Goal: Information Seeking & Learning: Learn about a topic

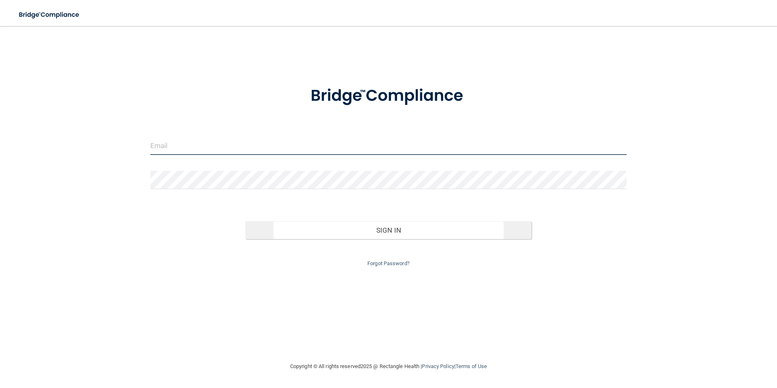
type input "[EMAIL_ADDRESS][DOMAIN_NAME]"
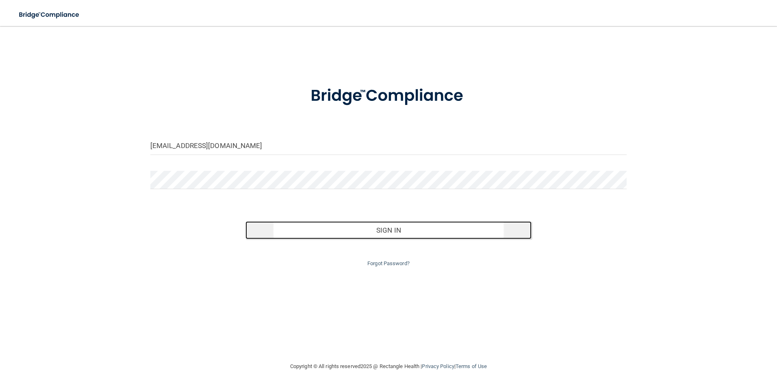
click at [339, 230] on button "Sign In" at bounding box center [388, 230] width 286 height 18
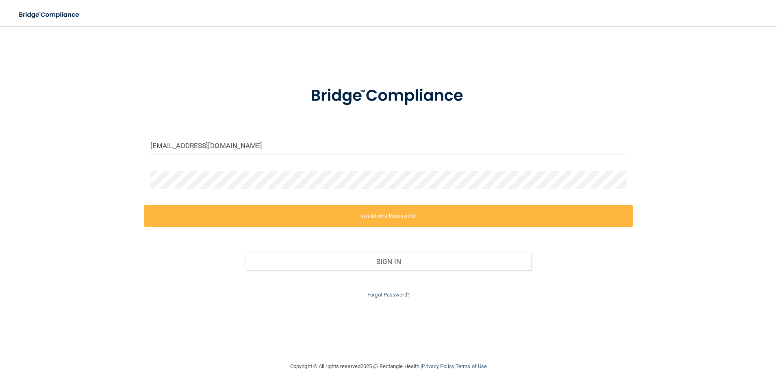
click at [342, 219] on label "Invalid email/password." at bounding box center [388, 216] width 489 height 22
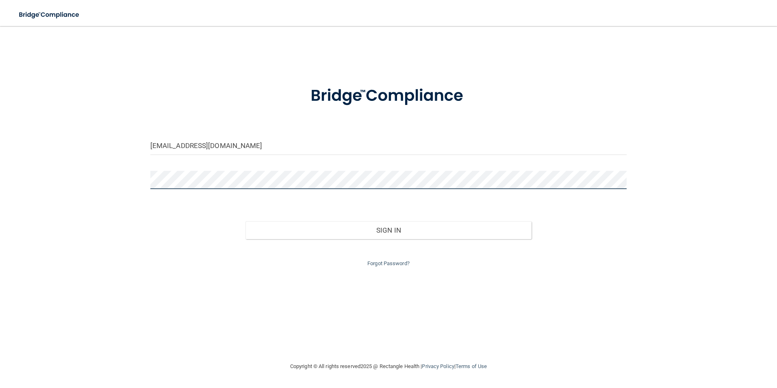
click at [245, 221] on button "Sign In" at bounding box center [388, 230] width 286 height 18
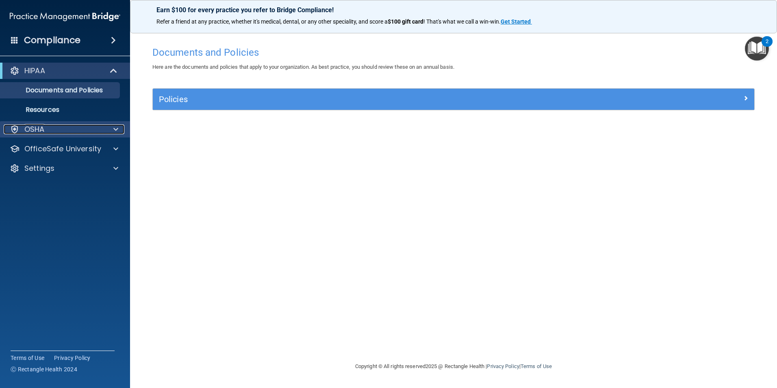
click at [109, 130] on div at bounding box center [114, 129] width 20 height 10
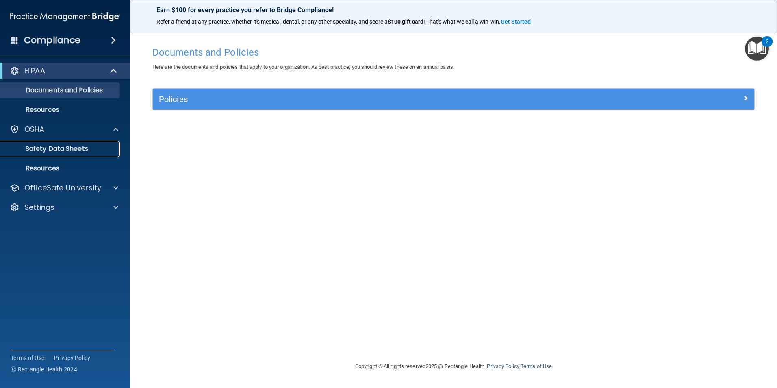
click at [60, 148] on p "Safety Data Sheets" at bounding box center [60, 149] width 111 height 8
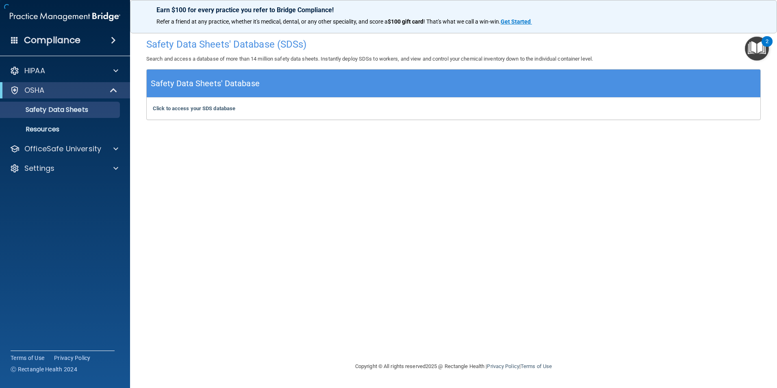
click at [755, 56] on img "Open Resource Center, 2 new notifications" at bounding box center [757, 49] width 24 height 24
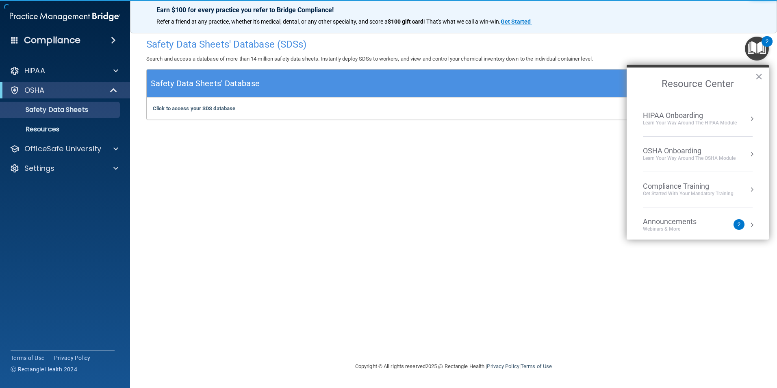
click at [709, 147] on div "OSHA Onboarding" at bounding box center [689, 150] width 93 height 9
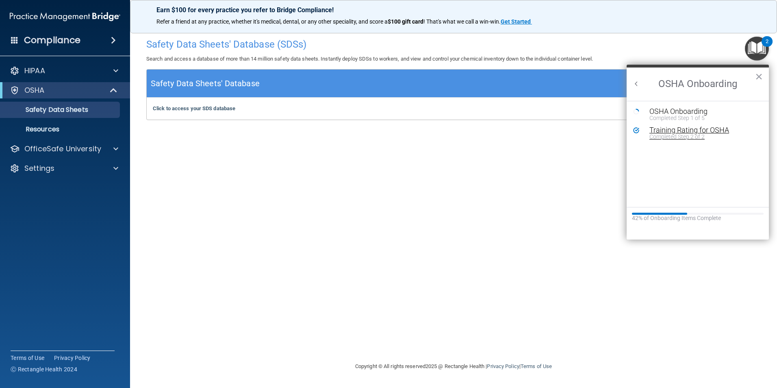
click at [691, 136] on div "Completed Step 2 of 2" at bounding box center [703, 137] width 109 height 6
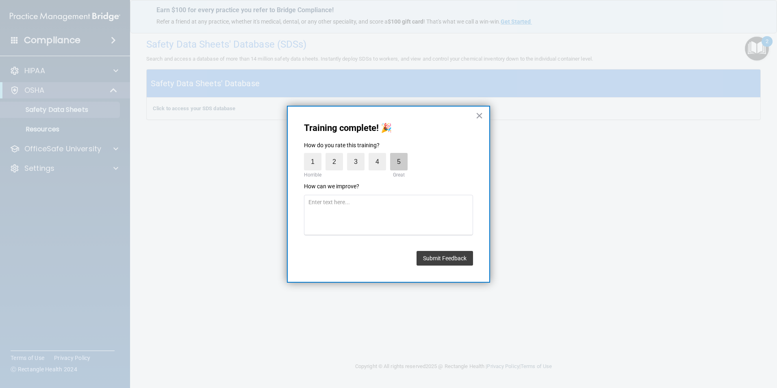
click at [390, 166] on label "5" at bounding box center [398, 161] width 17 height 17
click at [380, 155] on input "5" at bounding box center [380, 155] width 0 height 0
click at [437, 256] on button "Submit Feedback" at bounding box center [444, 258] width 56 height 15
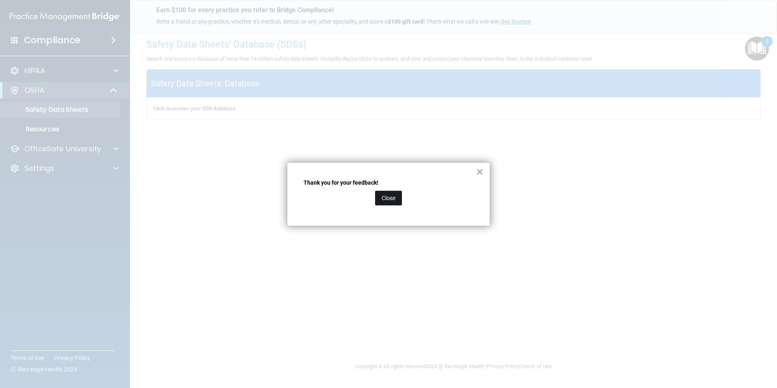
click at [395, 198] on button "Close" at bounding box center [388, 198] width 27 height 15
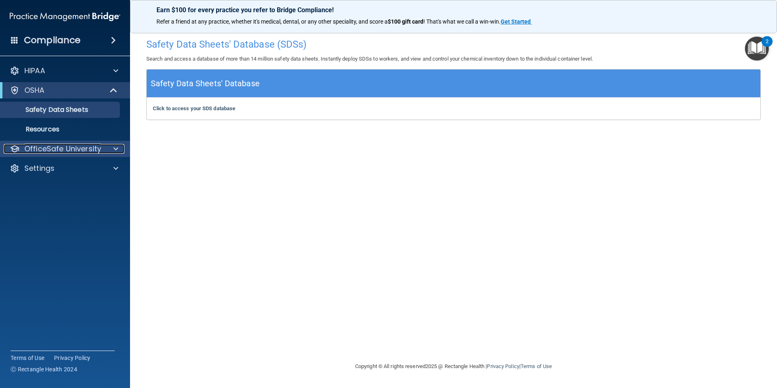
click at [52, 146] on p "OfficeSafe University" at bounding box center [62, 149] width 77 height 10
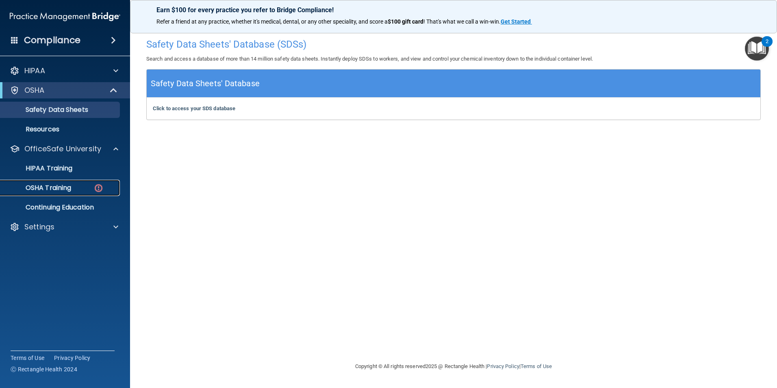
click at [63, 184] on p "OSHA Training" at bounding box center [38, 188] width 66 height 8
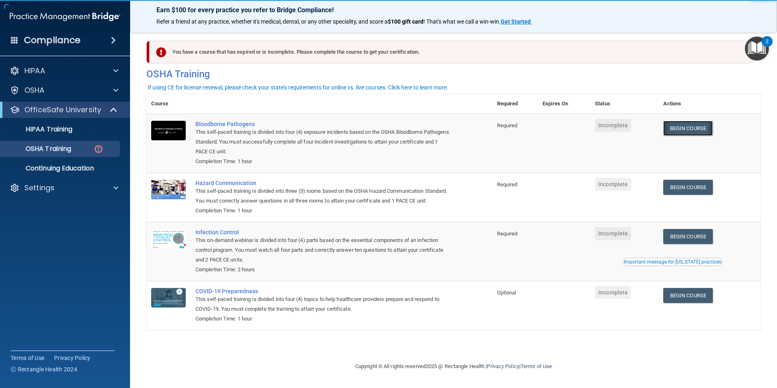
click at [670, 133] on link "Begin Course" at bounding box center [688, 128] width 50 height 15
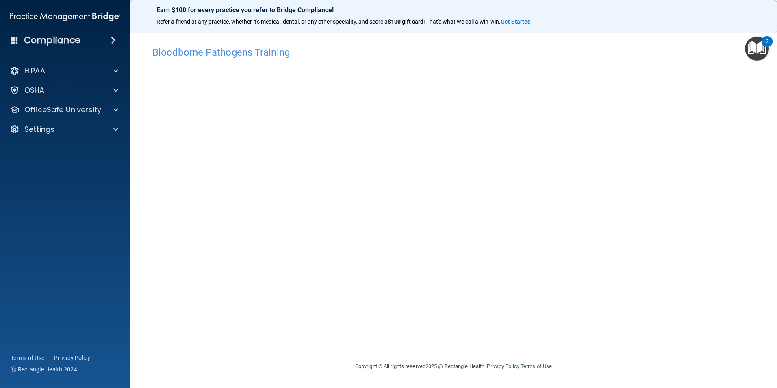
click at [484, 334] on div "Bloodborne Pathogens Training This course doesn’t expire until . Are you sure y…" at bounding box center [453, 201] width 614 height 319
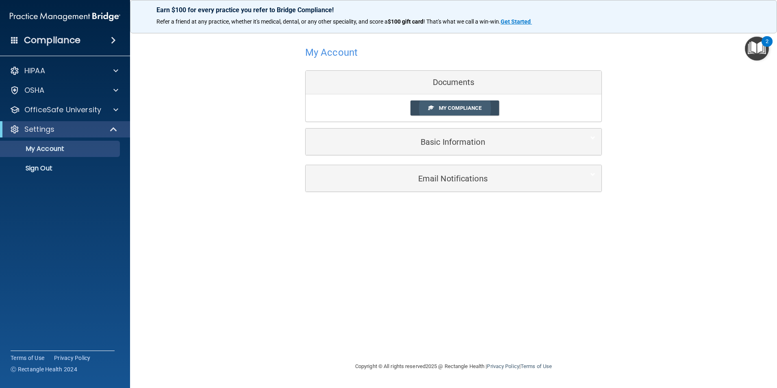
click at [455, 109] on span "My Compliance" at bounding box center [460, 108] width 43 height 6
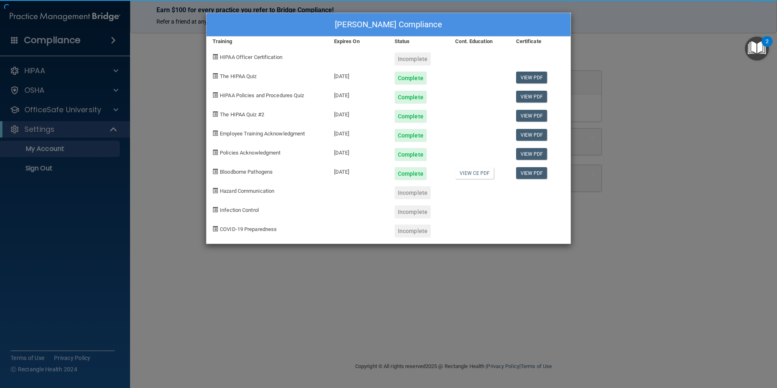
click at [456, 105] on div "Galina Railean's Compliance Training Expires On Status Cont. Education Certific…" at bounding box center [388, 128] width 365 height 231
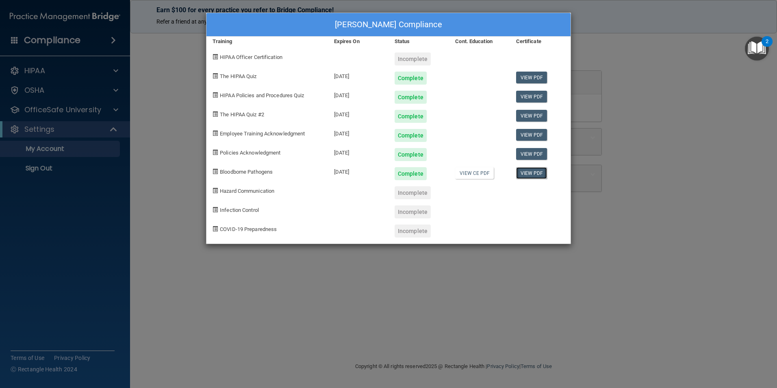
click at [534, 172] on link "View PDF" at bounding box center [531, 173] width 31 height 12
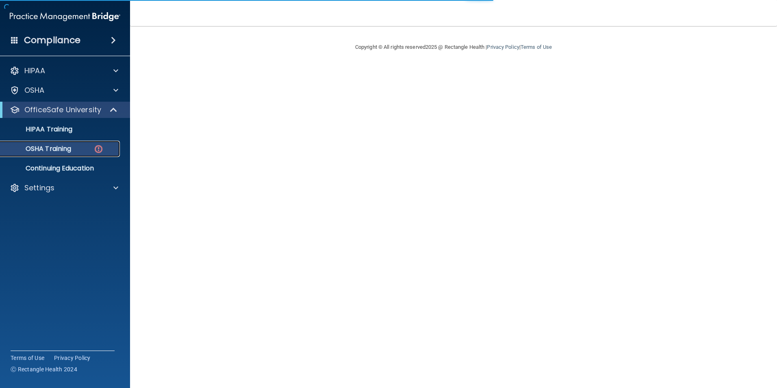
click at [52, 146] on p "OSHA Training" at bounding box center [38, 149] width 66 height 8
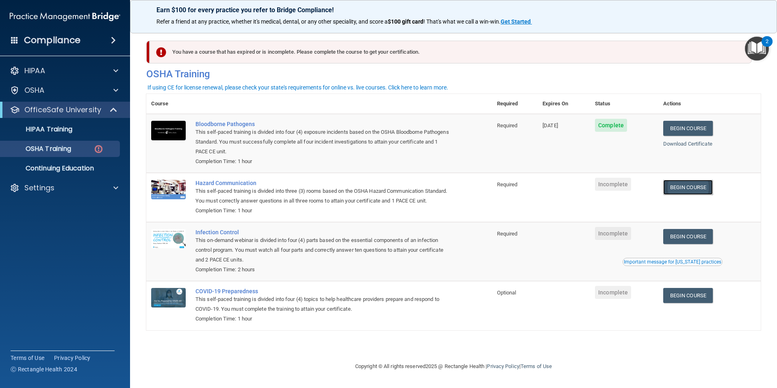
click at [680, 186] on link "Begin Course" at bounding box center [688, 187] width 50 height 15
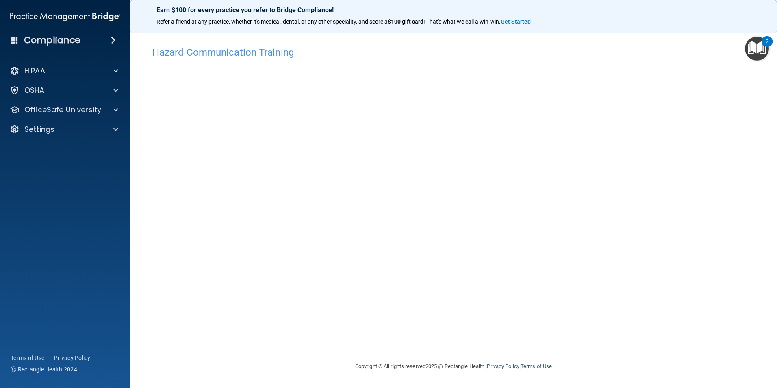
click at [688, 210] on div "Hazard Communication Training This course doesn’t expire until . Are you sure y…" at bounding box center [453, 201] width 614 height 319
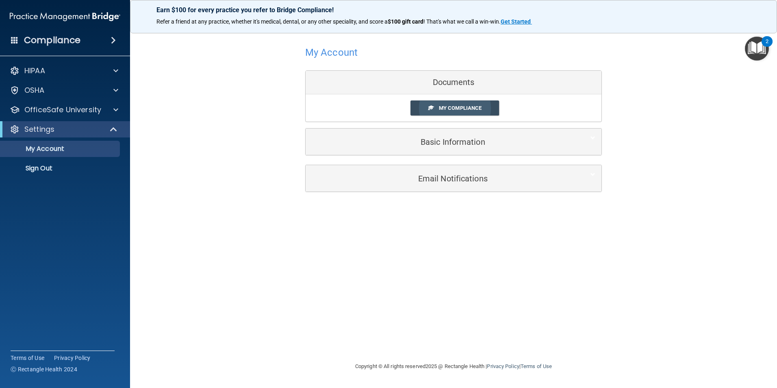
click at [459, 114] on link "My Compliance" at bounding box center [454, 107] width 89 height 15
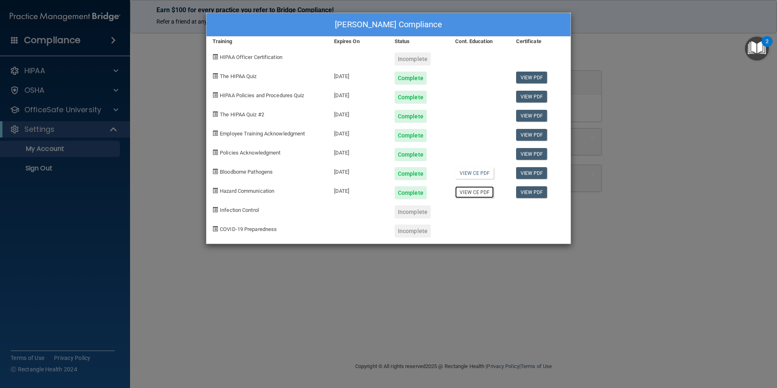
click at [473, 191] on link "View CE PDF" at bounding box center [474, 192] width 39 height 12
click at [412, 213] on div "Incomplete" at bounding box center [412, 211] width 36 height 13
click at [413, 212] on div "Incomplete" at bounding box center [412, 211] width 36 height 13
click at [186, 88] on div "Galina Railean's Compliance Training Expires On Status Cont. Education Certific…" at bounding box center [388, 194] width 777 height 388
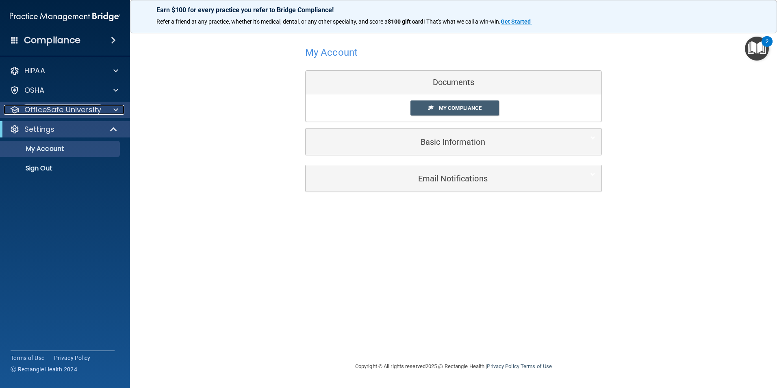
click at [111, 110] on div at bounding box center [114, 110] width 20 height 10
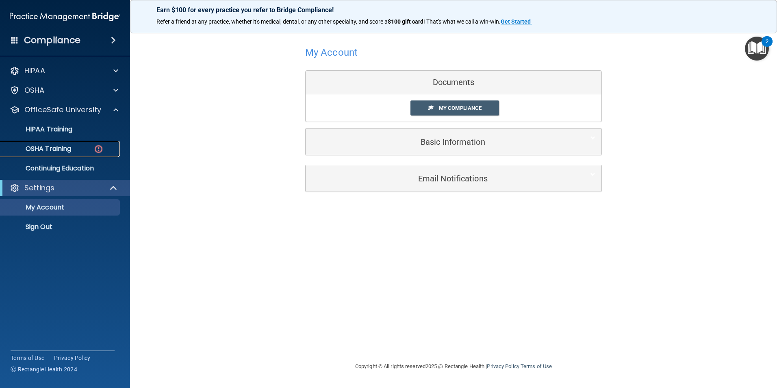
click at [102, 147] on img at bounding box center [98, 149] width 10 height 10
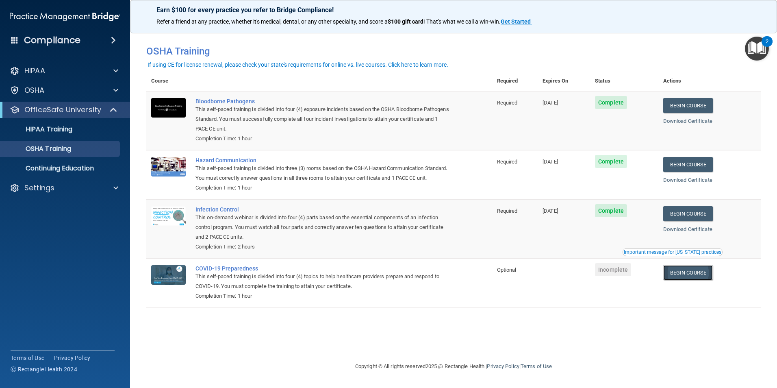
click at [677, 280] on link "Begin Course" at bounding box center [688, 272] width 50 height 15
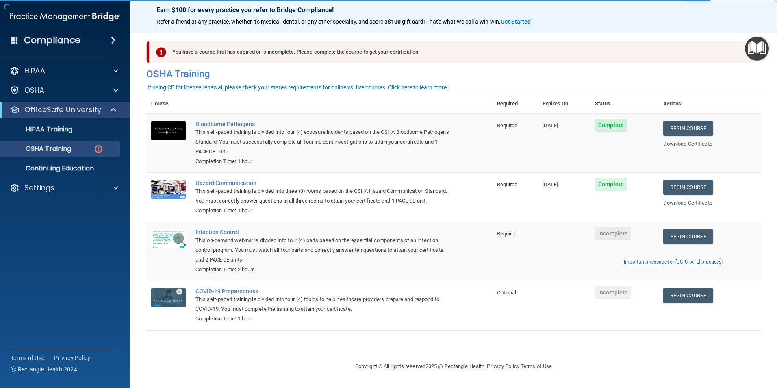
click at [697, 237] on td "Begin Course Download Certificate Important message for [US_STATE] practices" at bounding box center [709, 251] width 102 height 59
click at [698, 243] on link "Begin Course" at bounding box center [688, 236] width 50 height 15
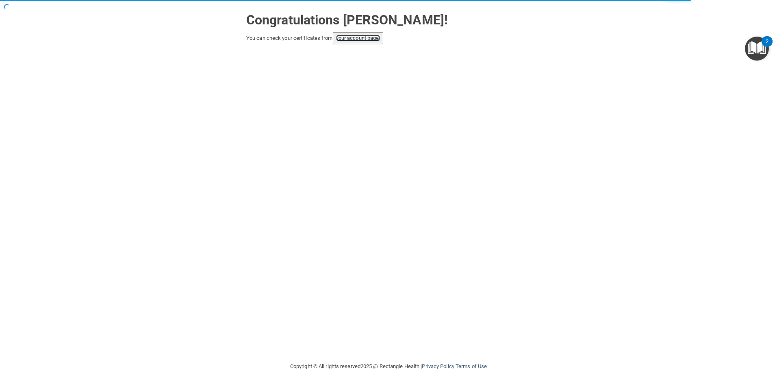
click at [379, 38] on link "your account page!" at bounding box center [358, 38] width 44 height 6
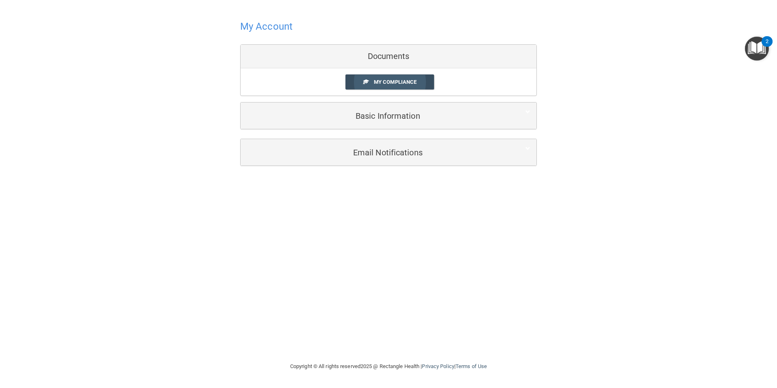
click at [381, 78] on link "My Compliance" at bounding box center [389, 81] width 89 height 15
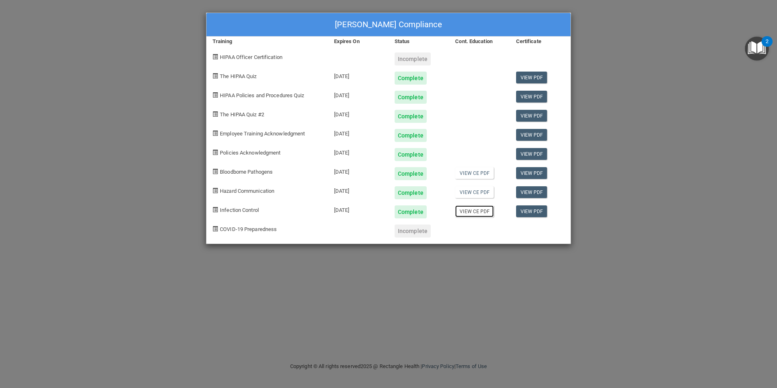
click at [481, 213] on link "View CE PDF" at bounding box center [474, 211] width 39 height 12
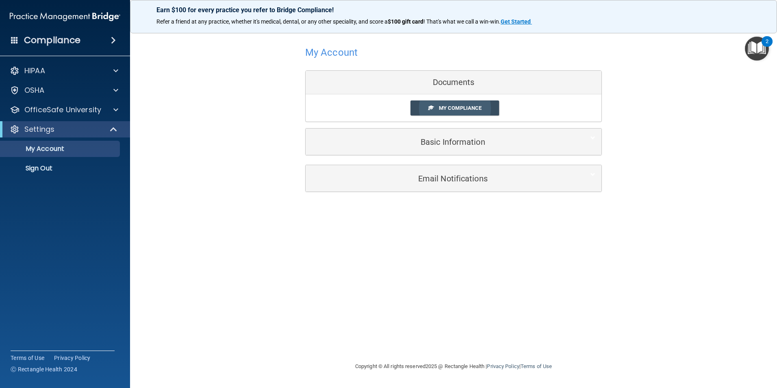
click at [480, 109] on span "My Compliance" at bounding box center [460, 108] width 43 height 6
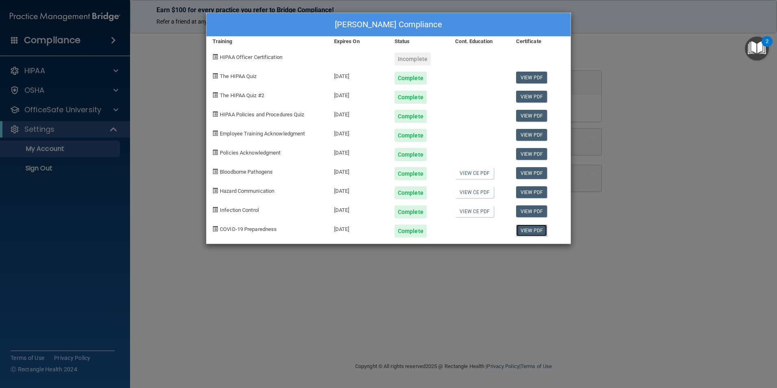
click at [530, 230] on link "View PDF" at bounding box center [531, 230] width 31 height 12
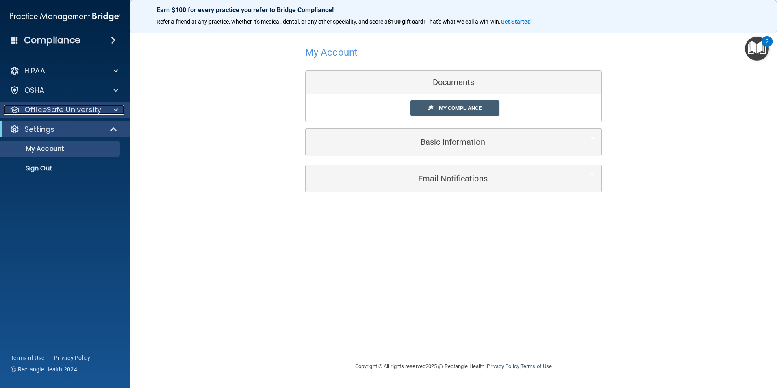
click at [94, 105] on p "OfficeSafe University" at bounding box center [62, 110] width 77 height 10
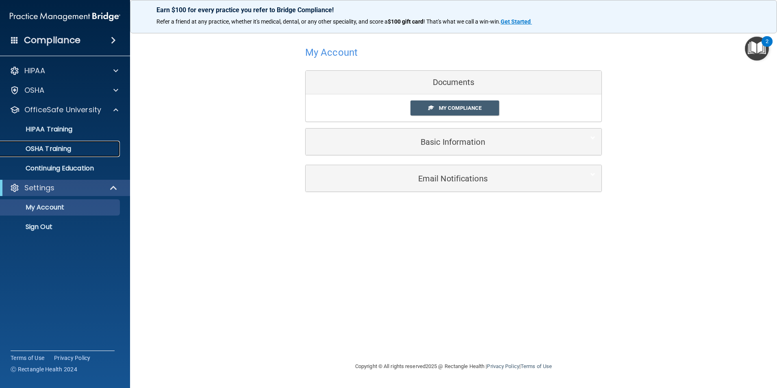
click at [84, 145] on div "OSHA Training" at bounding box center [60, 149] width 111 height 8
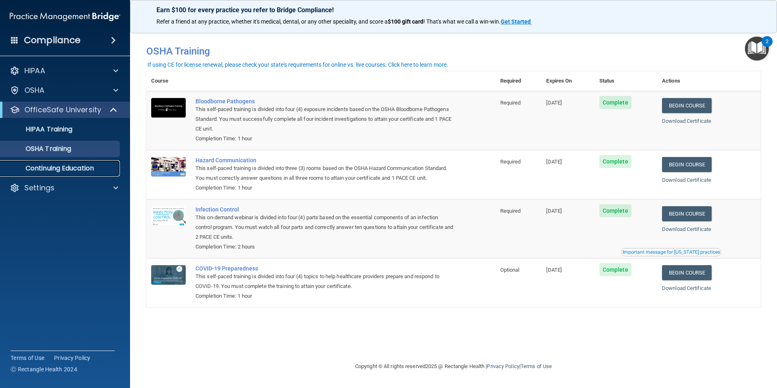
click at [80, 166] on p "Continuing Education" at bounding box center [60, 168] width 111 height 8
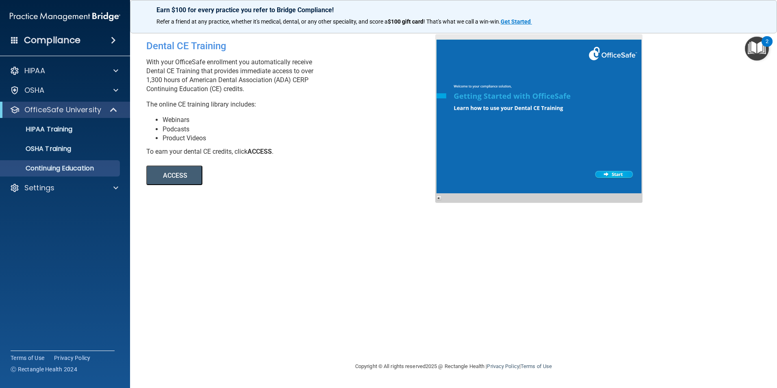
click at [167, 178] on button "ACCESS" at bounding box center [174, 175] width 56 height 20
click at [46, 128] on p "HIPAA Training" at bounding box center [38, 129] width 67 height 8
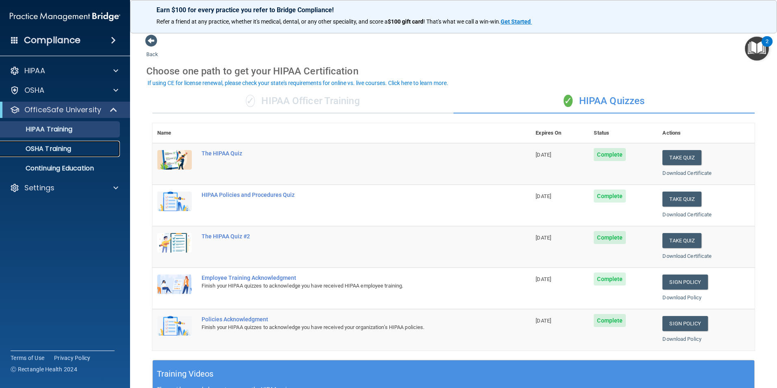
click at [78, 151] on div "OSHA Training" at bounding box center [60, 149] width 111 height 8
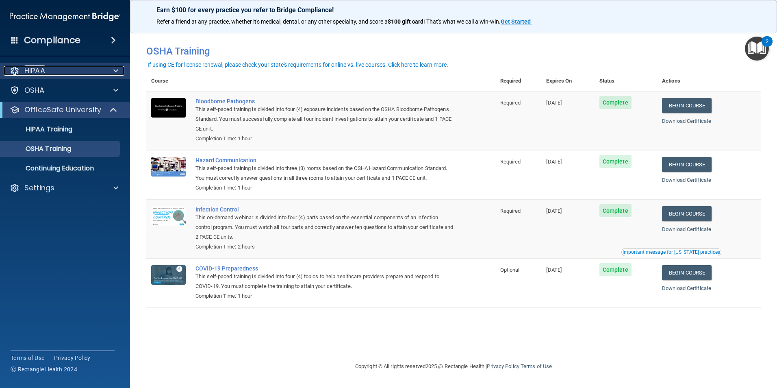
click at [113, 69] on div at bounding box center [114, 71] width 20 height 10
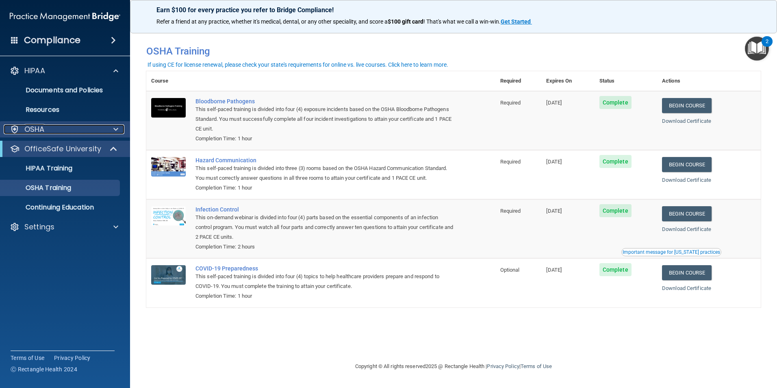
click at [116, 131] on span at bounding box center [115, 129] width 5 height 10
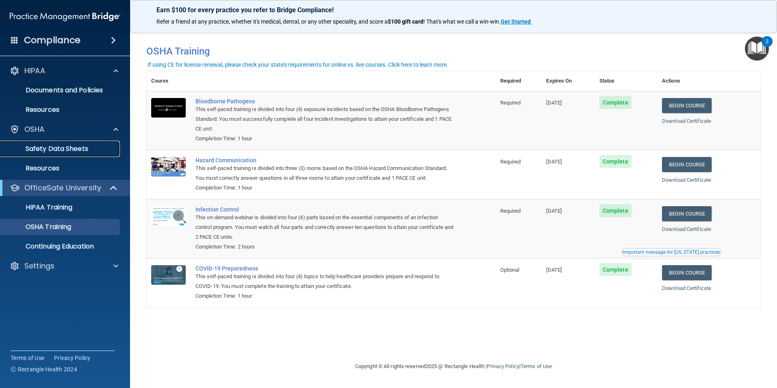
click at [79, 147] on p "Safety Data Sheets" at bounding box center [60, 149] width 111 height 8
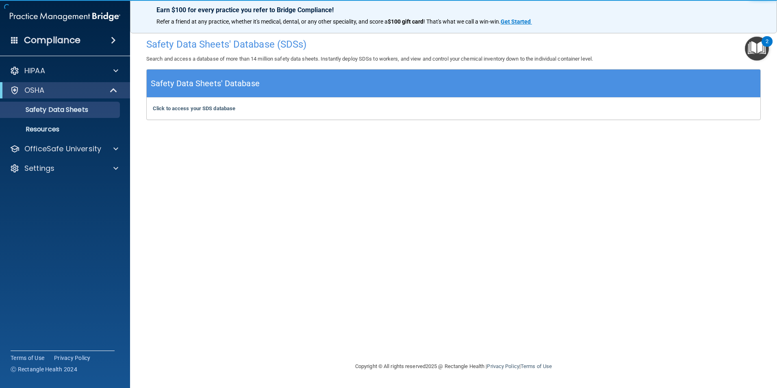
click at [754, 50] on img "Open Resource Center, 2 new notifications" at bounding box center [757, 49] width 24 height 24
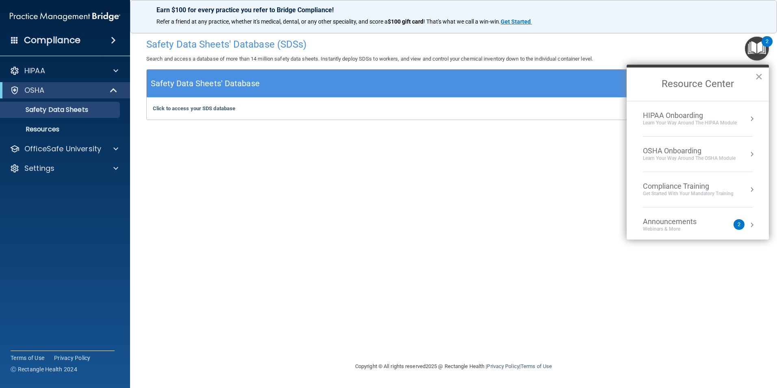
click at [686, 183] on div "Compliance Training" at bounding box center [688, 186] width 91 height 9
click at [675, 114] on div "HIPAA Training for Members" at bounding box center [678, 114] width 91 height 7
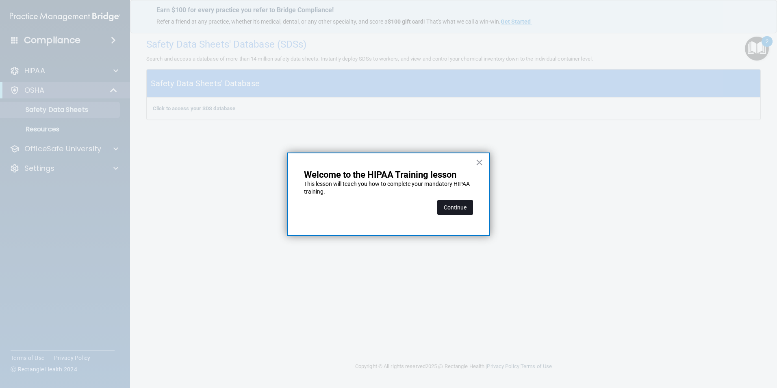
click at [465, 205] on button "Continue" at bounding box center [455, 207] width 36 height 15
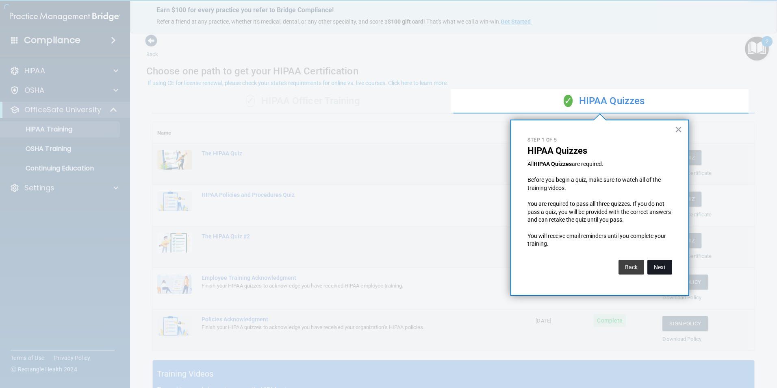
click at [663, 265] on button "Next" at bounding box center [659, 267] width 25 height 15
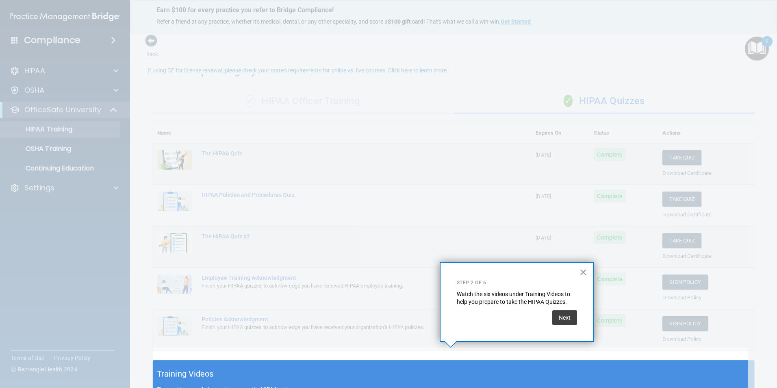
scroll to position [13, 0]
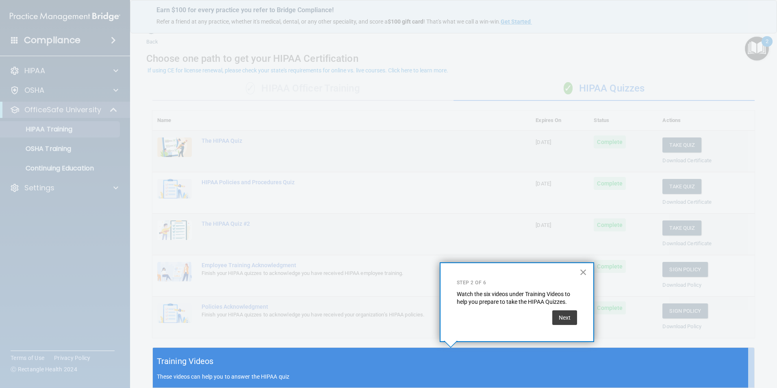
click at [583, 271] on button "×" at bounding box center [583, 271] width 8 height 13
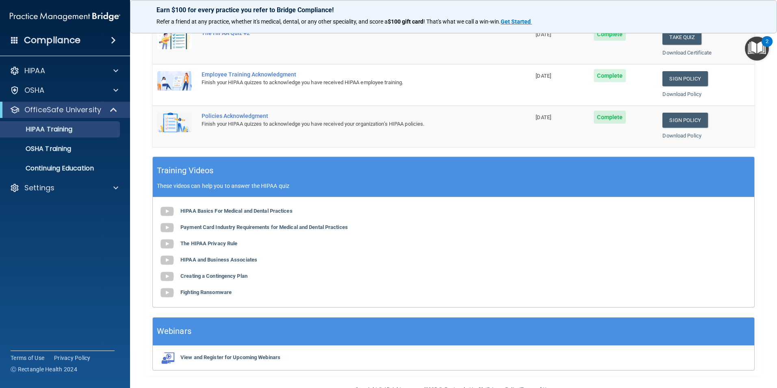
scroll to position [224, 0]
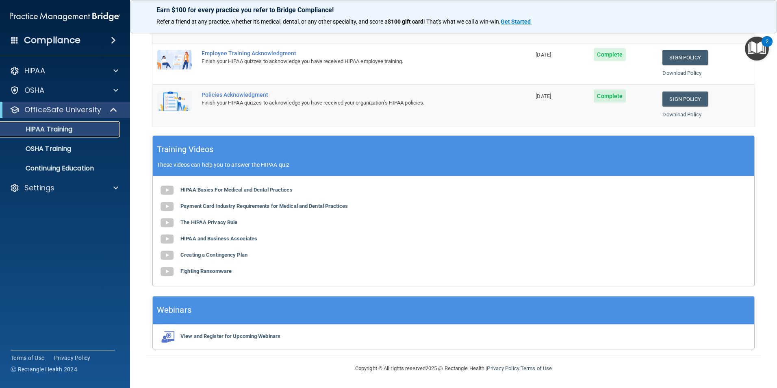
click at [47, 132] on p "HIPAA Training" at bounding box center [38, 129] width 67 height 8
click at [49, 147] on p "OSHA Training" at bounding box center [38, 149] width 66 height 8
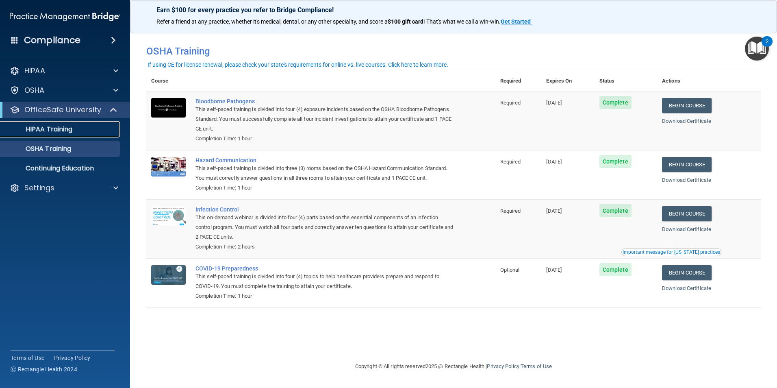
click at [58, 129] on p "HIPAA Training" at bounding box center [38, 129] width 67 height 8
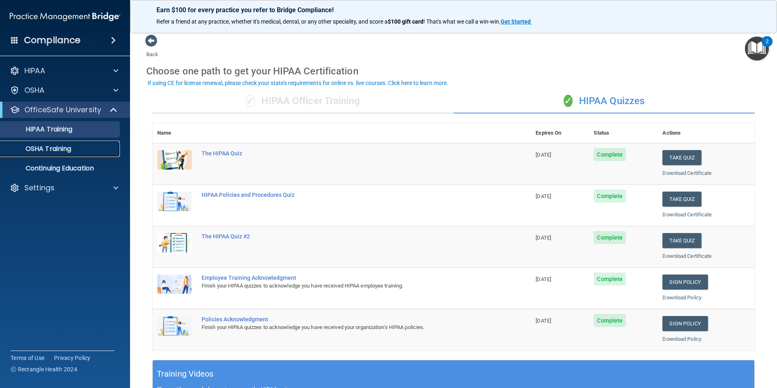
click at [46, 153] on link "OSHA Training" at bounding box center [56, 149] width 128 height 16
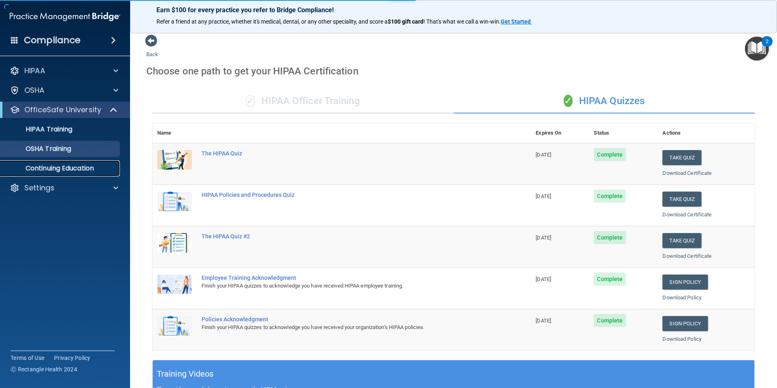
click at [52, 167] on p "Continuing Education" at bounding box center [60, 168] width 111 height 8
